Goal: Task Accomplishment & Management: Complete application form

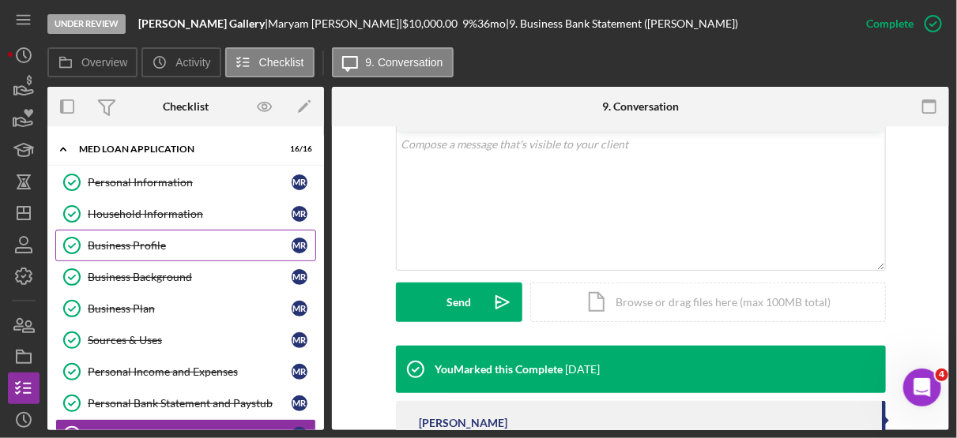
click at [148, 242] on div "Business Profile" at bounding box center [190, 245] width 204 height 13
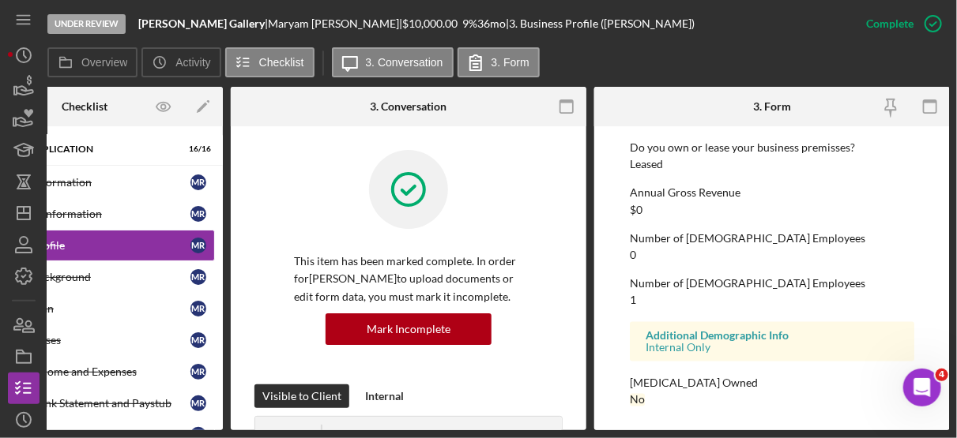
scroll to position [904, 0]
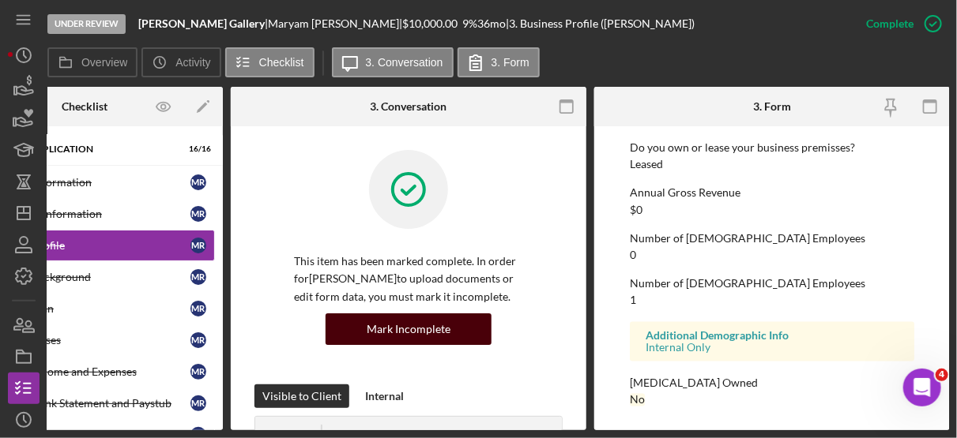
click at [426, 332] on div "Mark Incomplete" at bounding box center [408, 330] width 84 height 32
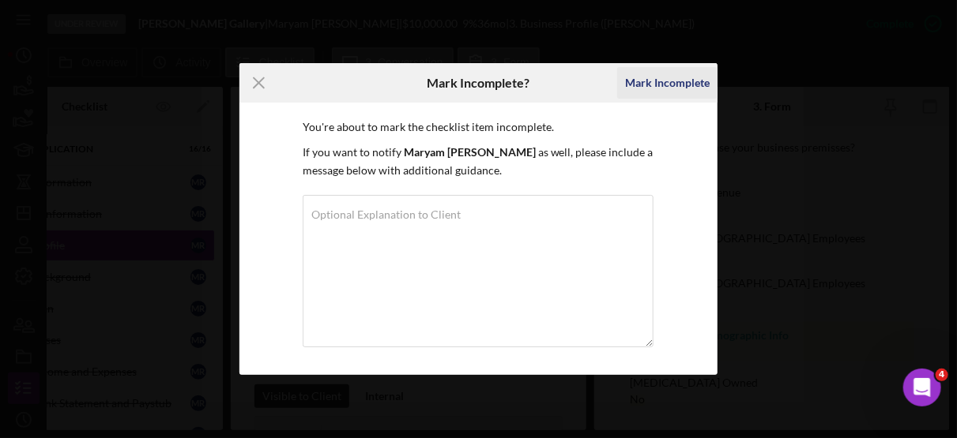
click at [679, 83] on div "Mark Incomplete" at bounding box center [667, 83] width 85 height 32
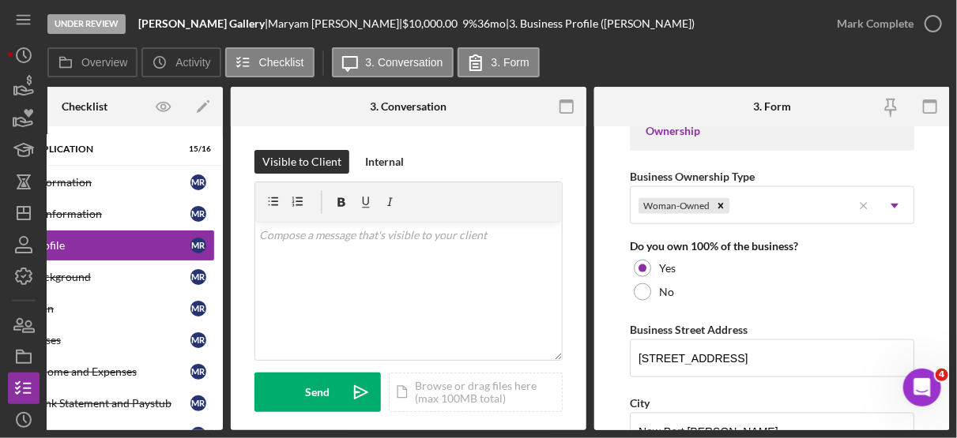
scroll to position [751, 0]
click at [944, 334] on form "Business Name [PERSON_NAME] Gallery DBA N/A Business Start Date [DATE] Legal St…" at bounding box center [771, 278] width 355 height 304
click at [943, 327] on form "Business Name [PERSON_NAME] Gallery DBA N/A Business Start Date [DATE] Legal St…" at bounding box center [771, 278] width 355 height 304
click at [949, 327] on div "Under Review [PERSON_NAME] Gallery | [PERSON_NAME] | $10,000.00 9 % 36 mo | 3. …" at bounding box center [478, 219] width 957 height 438
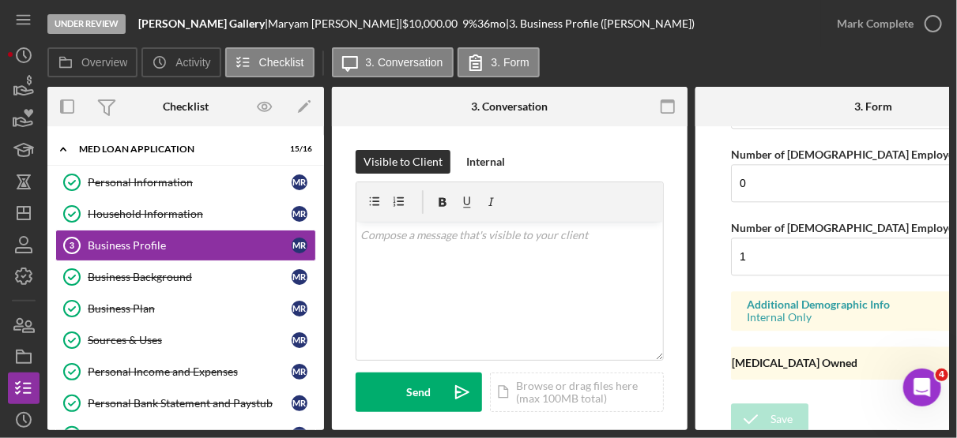
scroll to position [0, 101]
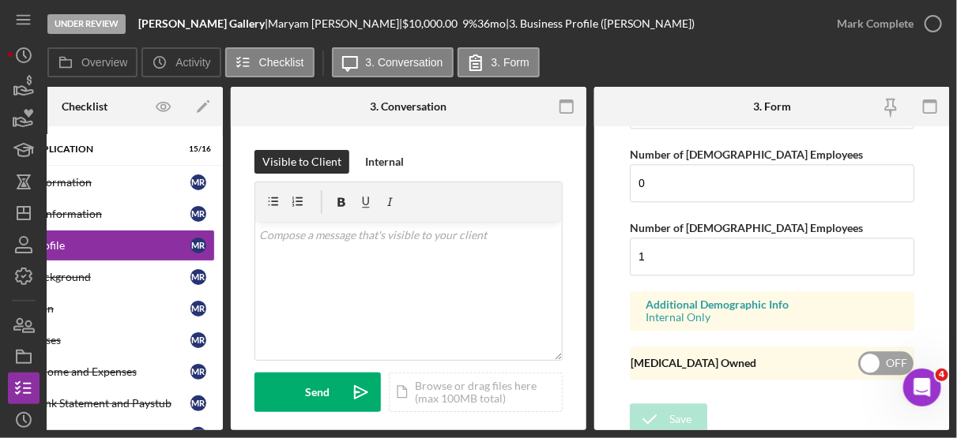
click at [866, 352] on input "checkbox" at bounding box center [885, 363] width 55 height 24
checkbox input "true"
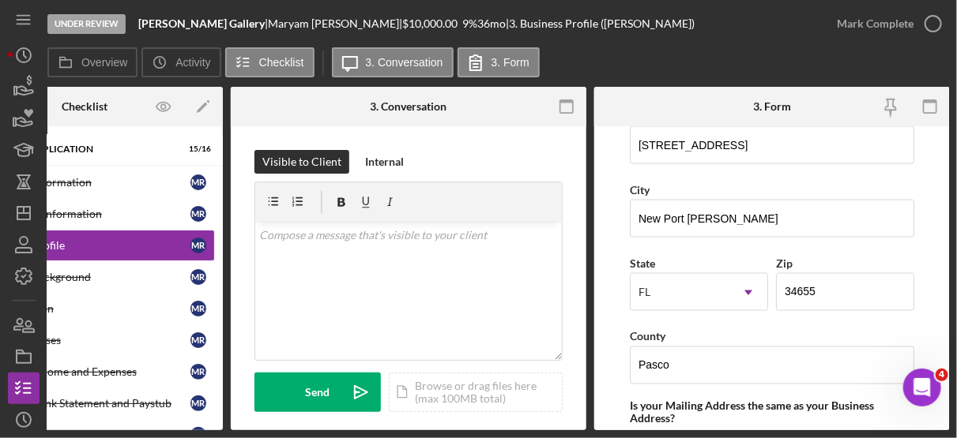
scroll to position [961, 0]
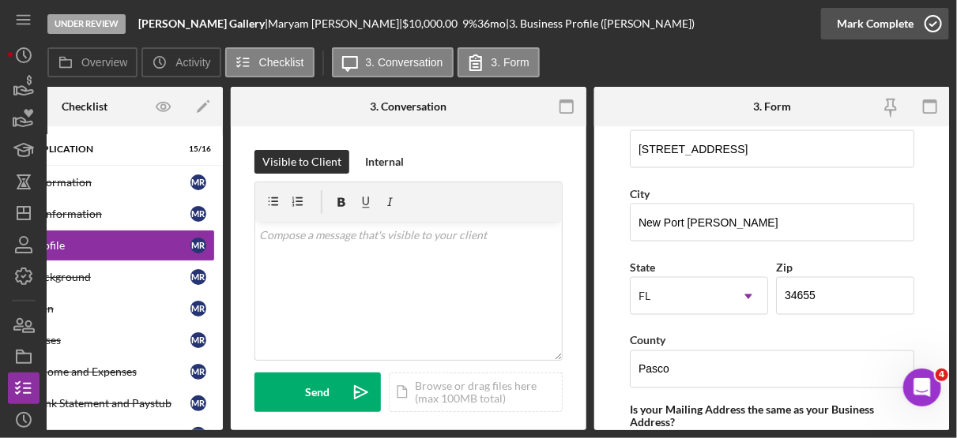
click at [930, 20] on icon "button" at bounding box center [932, 23] width 39 height 39
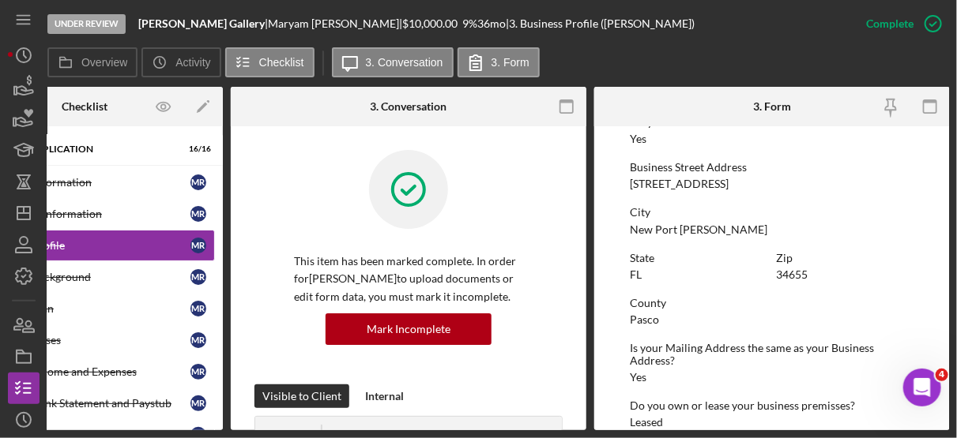
scroll to position [0, 0]
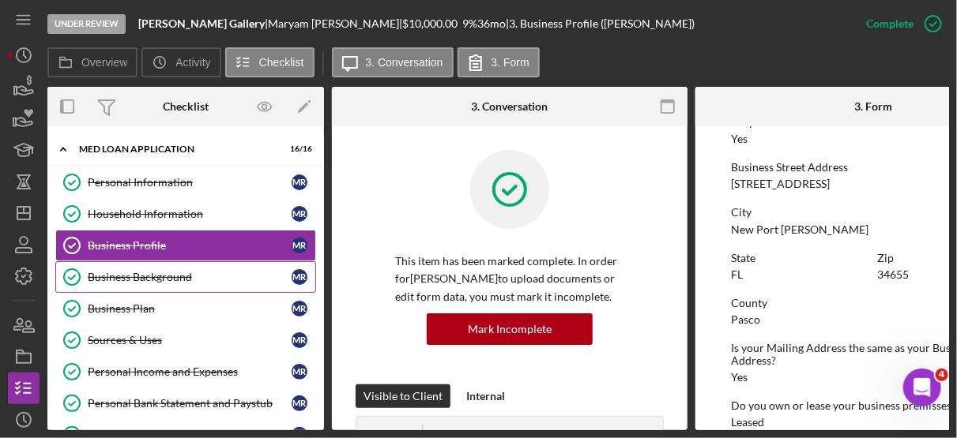
click at [168, 271] on div "Business Background" at bounding box center [190, 277] width 204 height 13
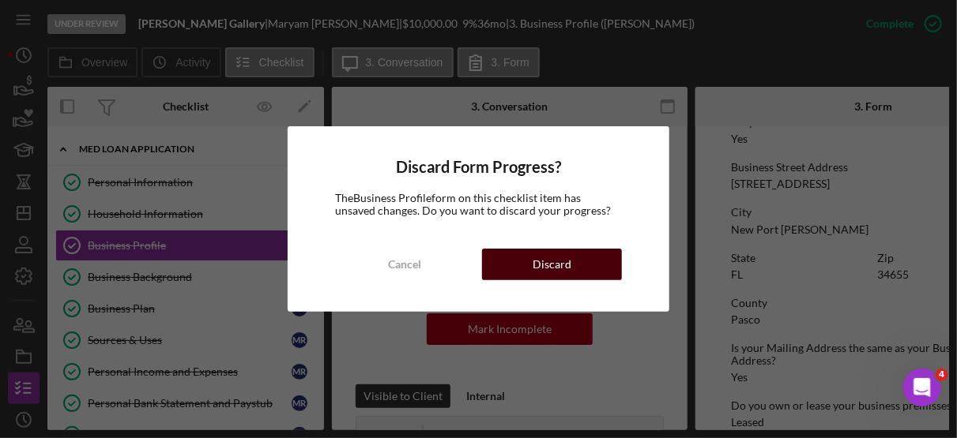
click at [559, 267] on div "Discard" at bounding box center [551, 265] width 39 height 32
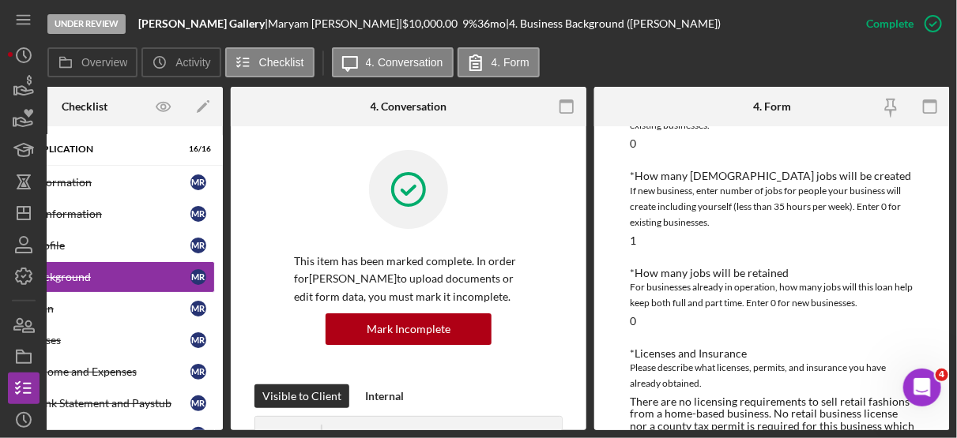
scroll to position [836, 0]
click at [891, 307] on div "Business Background *Climate Focused Purpose Do any of the following apply: Bus…" at bounding box center [772, 51] width 284 height 1364
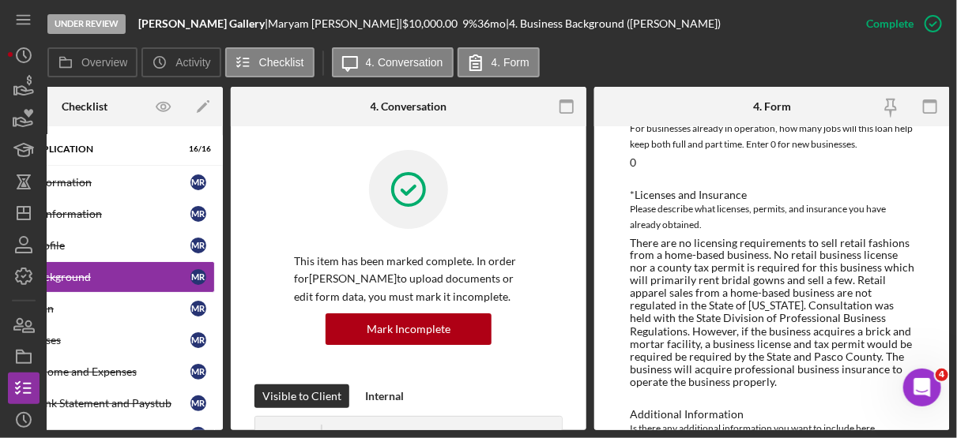
scroll to position [1032, 0]
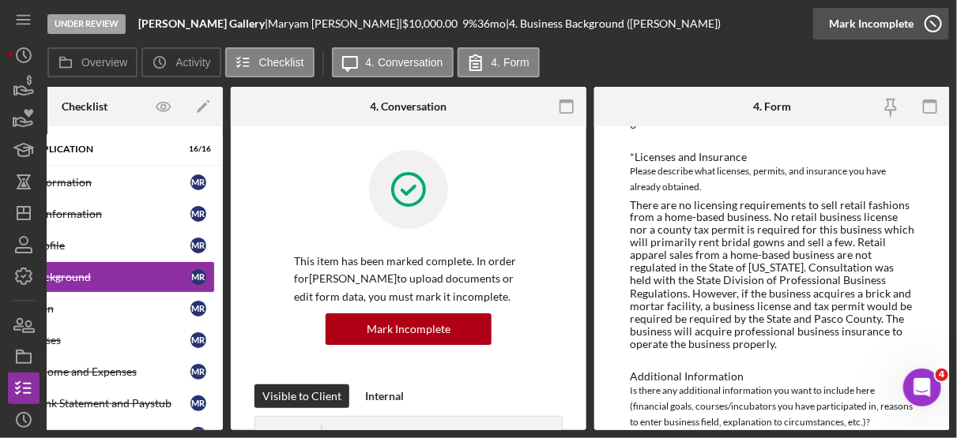
click at [932, 28] on icon "button" at bounding box center [932, 23] width 39 height 39
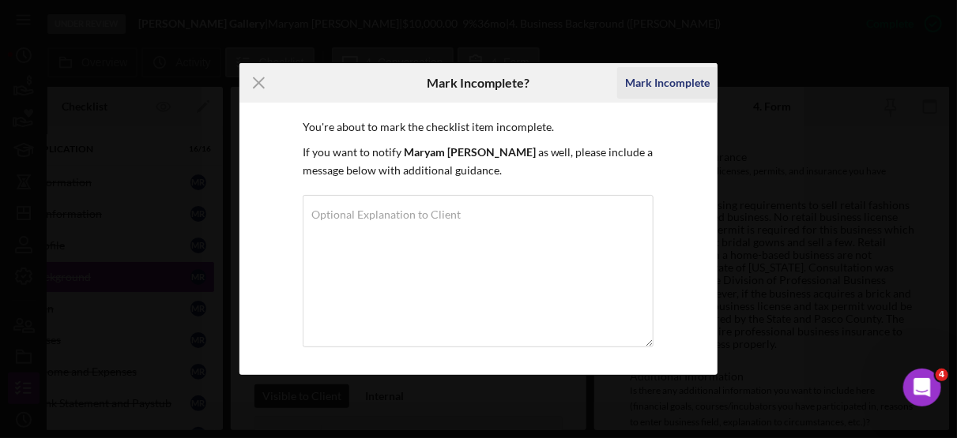
click at [676, 78] on div "Mark Incomplete" at bounding box center [667, 83] width 85 height 32
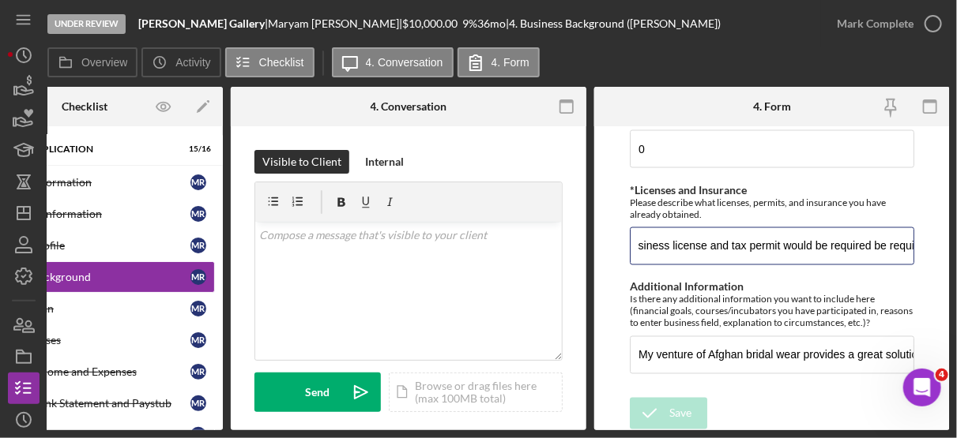
scroll to position [0, 2883]
drag, startPoint x: 637, startPoint y: 239, endPoint x: 958, endPoint y: 261, distance: 322.2
click at [956, 261] on html "Under Review [PERSON_NAME] Gallery | [PERSON_NAME] | $10,000.00 9 % 36 mo | 4. …" at bounding box center [478, 219] width 957 height 438
